Goal: Find contact information: Find contact information

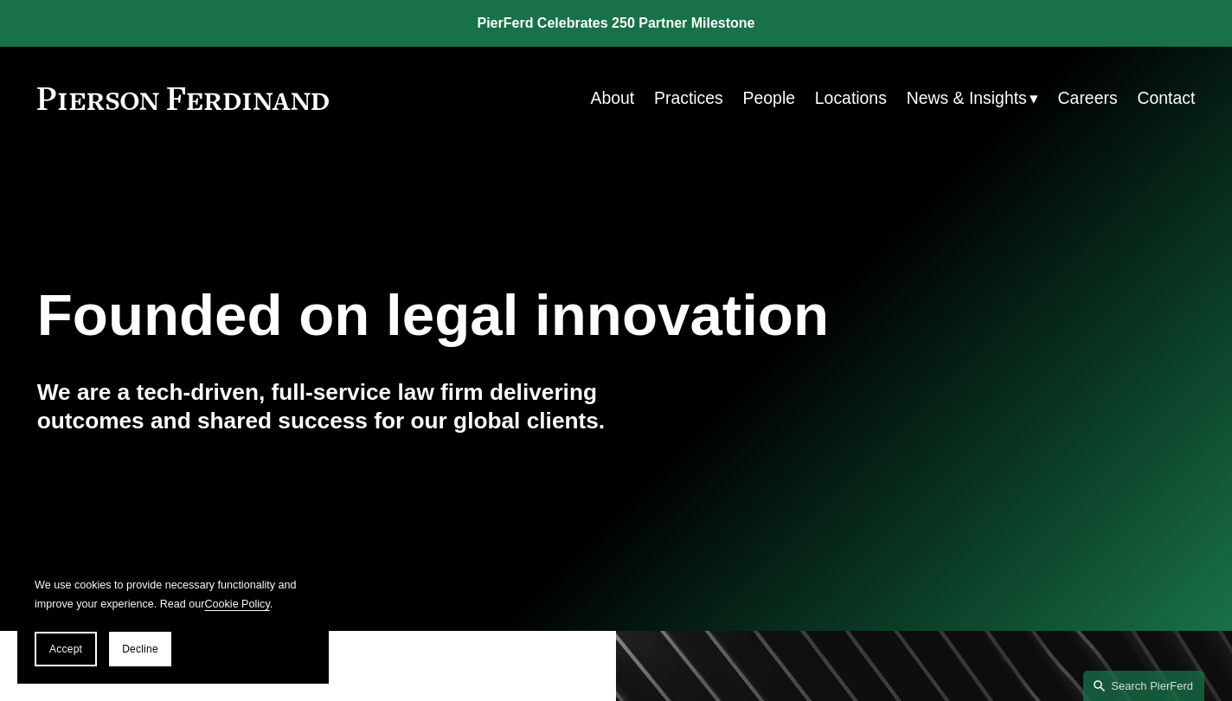
click at [757, 99] on link "People" at bounding box center [769, 98] width 52 height 34
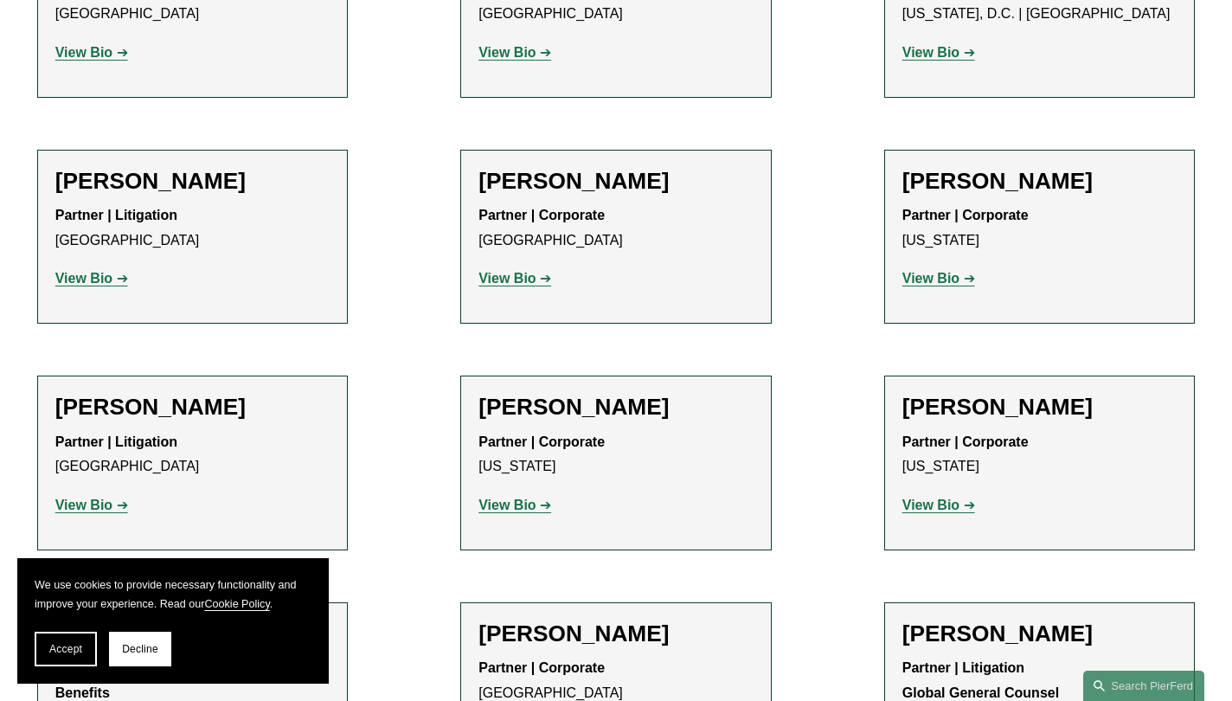
scroll to position [8629, 0]
click at [519, 497] on strong "View Bio" at bounding box center [507, 504] width 57 height 15
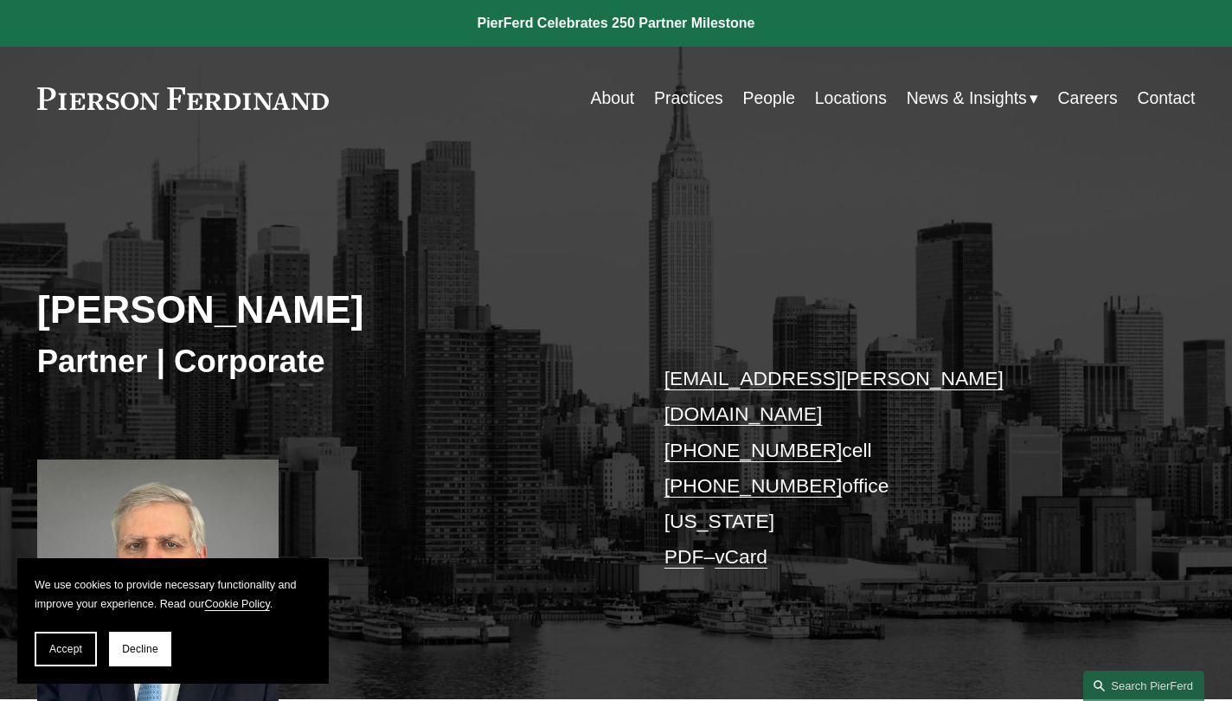
click at [731, 474] on link "+1.914.292.4024" at bounding box center [754, 485] width 178 height 23
click at [963, 260] on div "Ira Greenstein Partner | Corporate ira.greenstein@pierferd.com +1.914.602.2869 …" at bounding box center [616, 443] width 1232 height 512
click at [120, 645] on button "Decline" at bounding box center [140, 649] width 62 height 35
